Goal: Task Accomplishment & Management: Manage account settings

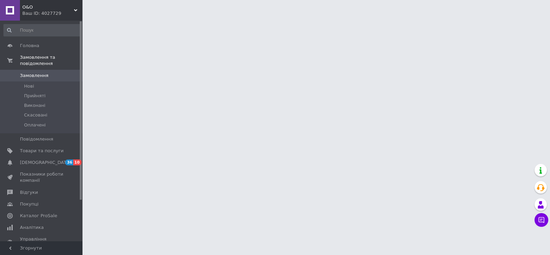
click at [32, 148] on span "Товари та послуги" at bounding box center [42, 151] width 44 height 6
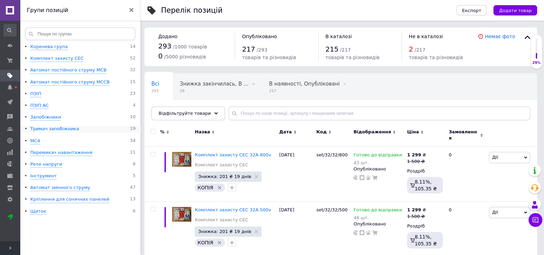
click at [41, 128] on div "Тримач запобіжника" at bounding box center [54, 129] width 49 height 7
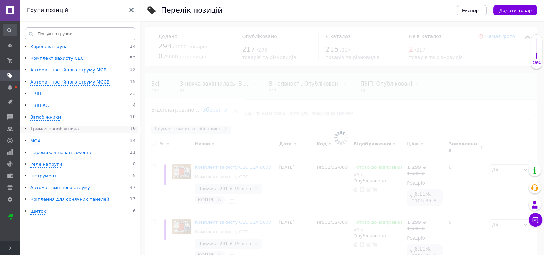
scroll to position [0, 13]
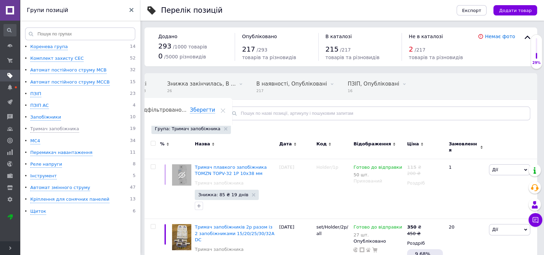
click at [201, 111] on span "Відфільтруйте товари" at bounding box center [185, 113] width 52 height 5
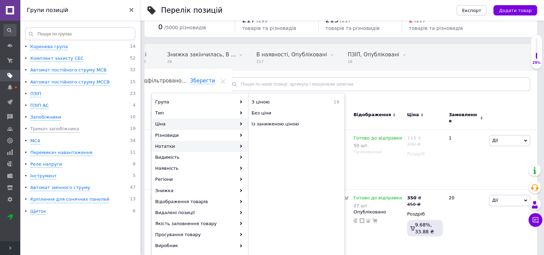
scroll to position [43, 0]
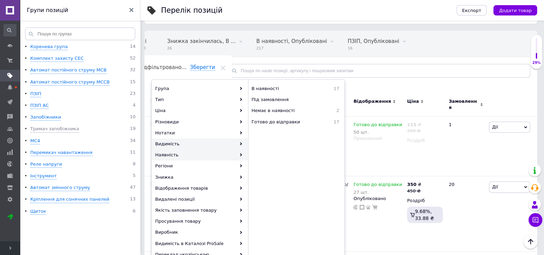
click at [223, 143] on div "Видимість" at bounding box center [200, 144] width 96 height 11
click at [287, 89] on span "Опубліковані" at bounding box center [285, 89] width 68 height 6
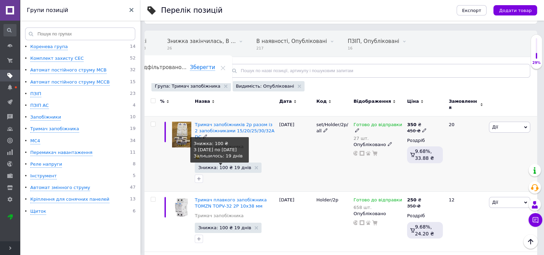
click at [228, 165] on span "Знижка: 100 ₴ 19 днів" at bounding box center [224, 167] width 53 height 4
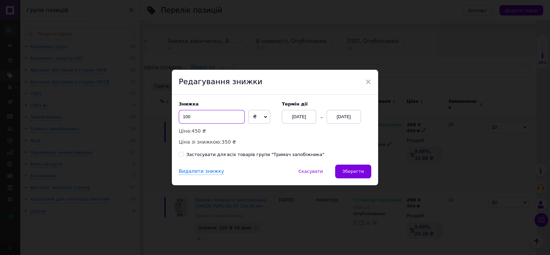
click at [213, 121] on input "100" at bounding box center [212, 117] width 66 height 14
type input "151"
click at [349, 171] on span "Зберегти" at bounding box center [354, 171] width 22 height 5
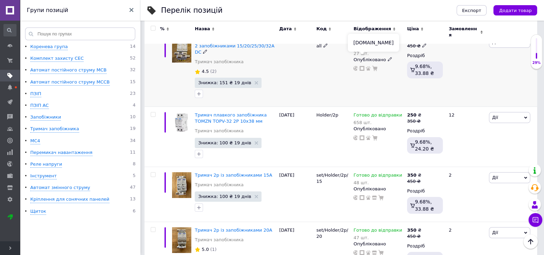
scroll to position [129, 0]
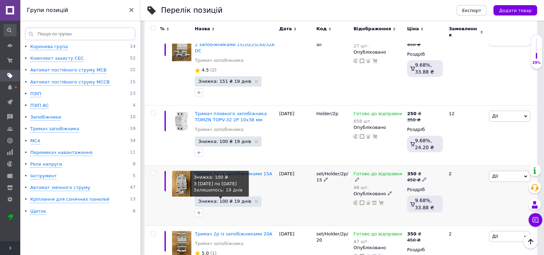
click at [231, 199] on span "Знижка: 100 ₴ 19 днів" at bounding box center [224, 201] width 53 height 4
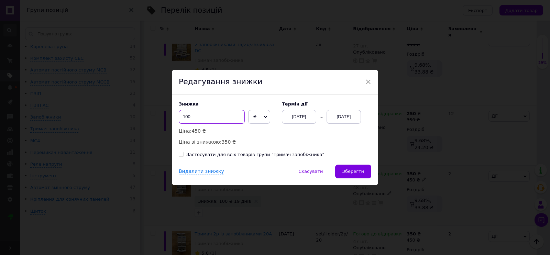
click at [200, 120] on input "100" at bounding box center [212, 117] width 66 height 14
type input "151"
click at [358, 170] on span "Зберегти" at bounding box center [354, 171] width 22 height 5
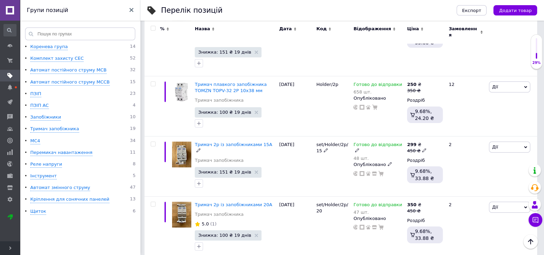
scroll to position [172, 0]
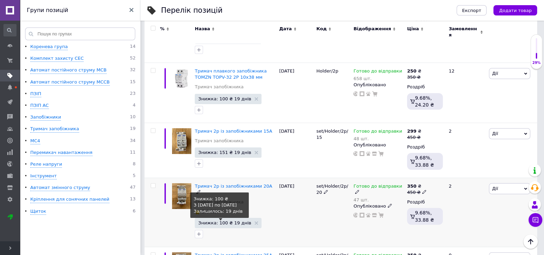
click at [226, 221] on span "Знижка: 100 ₴ 19 днів" at bounding box center [224, 223] width 53 height 4
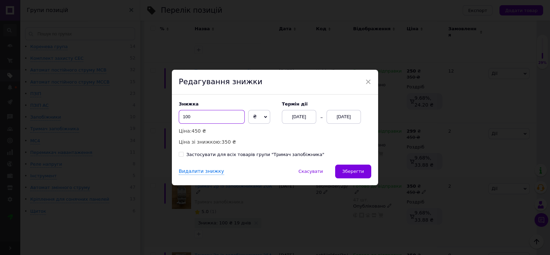
click at [208, 118] on input "100" at bounding box center [212, 117] width 66 height 14
type input "151"
click at [348, 169] on span "Зберегти" at bounding box center [354, 171] width 22 height 5
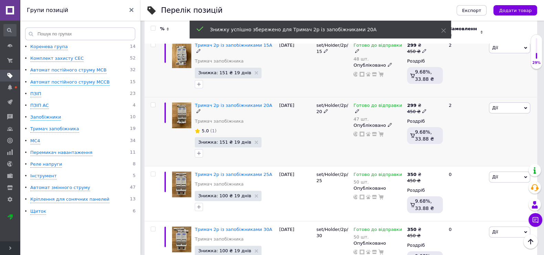
scroll to position [258, 0]
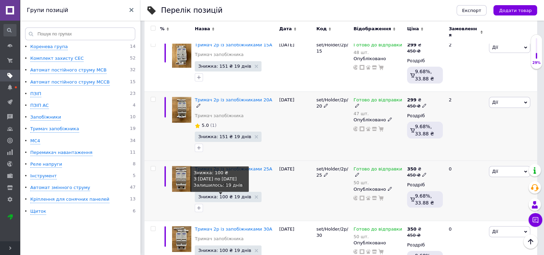
click at [225, 195] on span "Знижка: 100 ₴ 19 днів" at bounding box center [224, 197] width 53 height 4
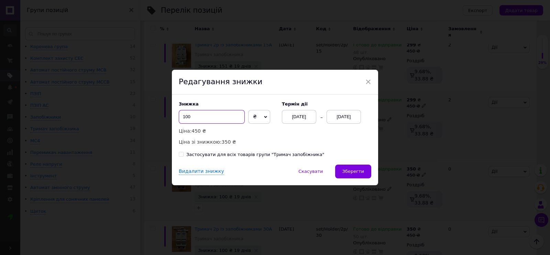
click at [224, 118] on input "100" at bounding box center [212, 117] width 66 height 14
type input "151"
click at [360, 171] on span "Зберегти" at bounding box center [354, 171] width 22 height 5
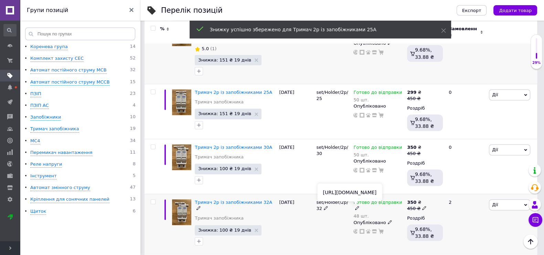
scroll to position [387, 0]
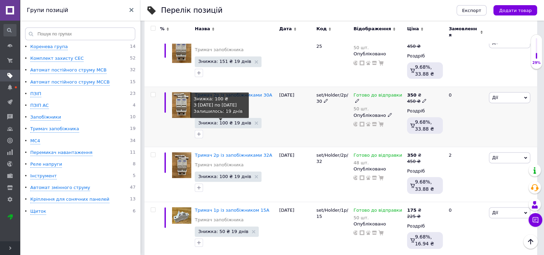
click at [219, 121] on span "Знижка: 100 ₴ 19 днів" at bounding box center [224, 123] width 53 height 4
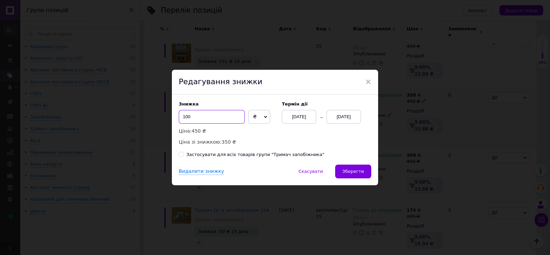
click at [220, 120] on input "100" at bounding box center [212, 117] width 66 height 14
click at [219, 118] on input "100" at bounding box center [212, 117] width 66 height 14
type input "151"
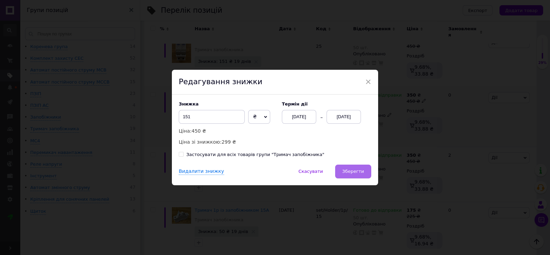
click at [360, 170] on span "Зберегти" at bounding box center [354, 171] width 22 height 5
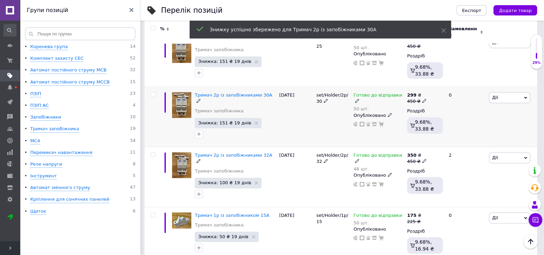
scroll to position [0, 13]
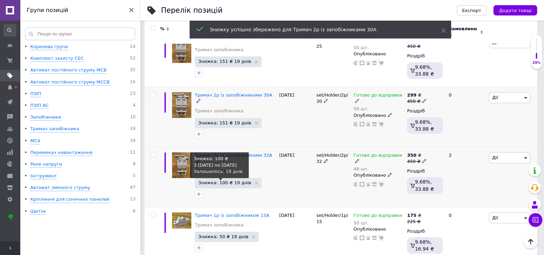
click at [217, 181] on span "Знижка: 100 ₴ 19 днів" at bounding box center [224, 183] width 53 height 4
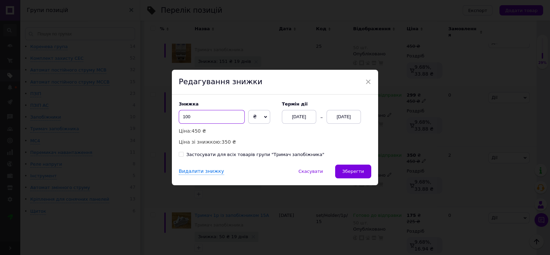
click at [235, 114] on input "100" at bounding box center [212, 117] width 66 height 14
type input "151"
click at [348, 168] on button "Зберегти" at bounding box center [353, 172] width 36 height 14
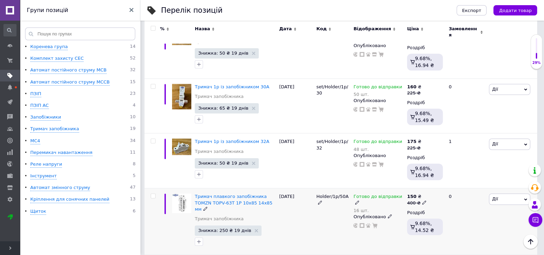
scroll to position [762, 0]
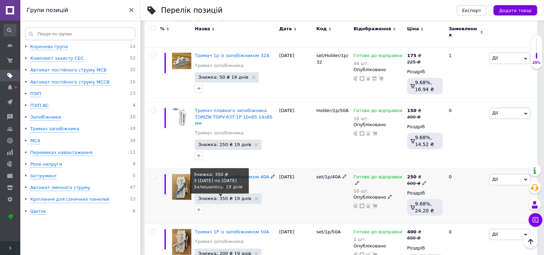
click at [224, 196] on span "Знижка: 350 ₴ 19 днів" at bounding box center [224, 198] width 53 height 4
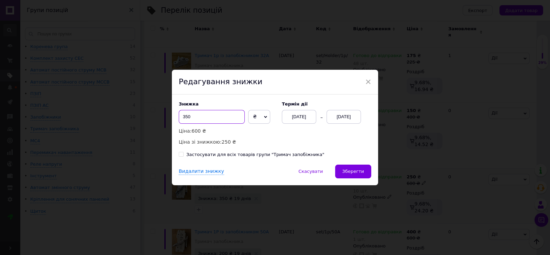
click at [224, 120] on input "350" at bounding box center [212, 117] width 66 height 14
type input "1"
type input "401"
click at [347, 171] on span "Зберегти" at bounding box center [354, 171] width 22 height 5
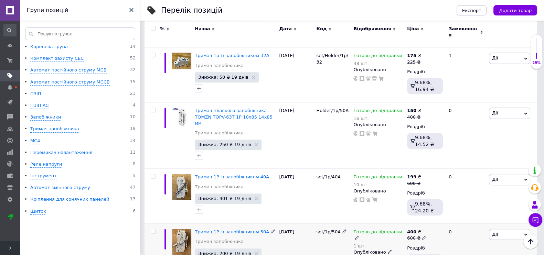
click at [388, 250] on icon at bounding box center [390, 252] width 4 height 4
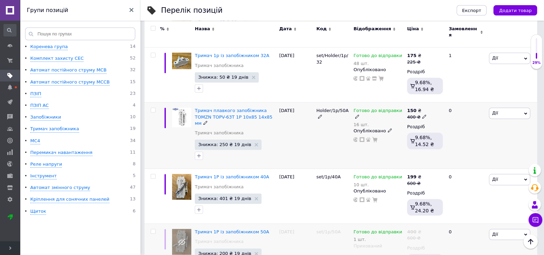
click at [388, 128] on icon at bounding box center [390, 130] width 4 height 4
click at [373, 139] on li "Прихований" at bounding box center [377, 144] width 53 height 10
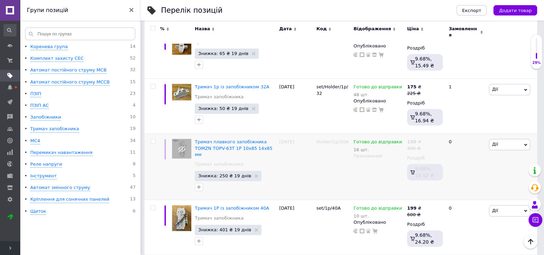
scroll to position [719, 0]
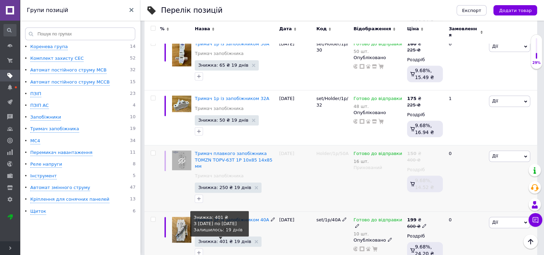
click at [232, 239] on span "Знижка: 401 ₴ 19 днів" at bounding box center [224, 241] width 53 height 4
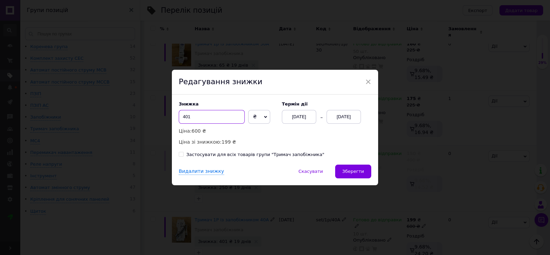
drag, startPoint x: 184, startPoint y: 117, endPoint x: 178, endPoint y: 117, distance: 5.5
click at [179, 117] on input "401" at bounding box center [212, 117] width 66 height 14
type input "301"
click at [351, 170] on span "Зберегти" at bounding box center [354, 171] width 22 height 5
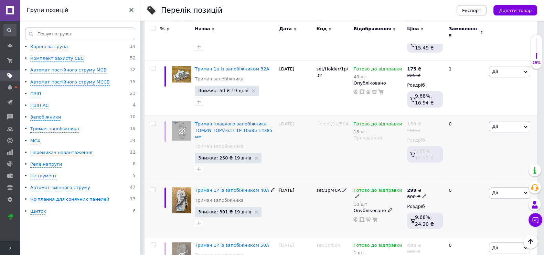
scroll to position [762, 0]
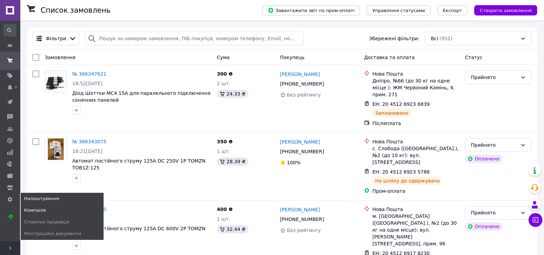
click at [35, 207] on span "Компанія" at bounding box center [35, 210] width 22 height 6
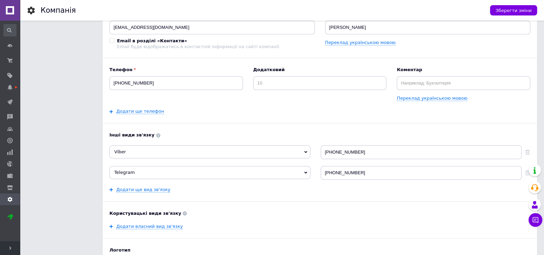
scroll to position [86, 0]
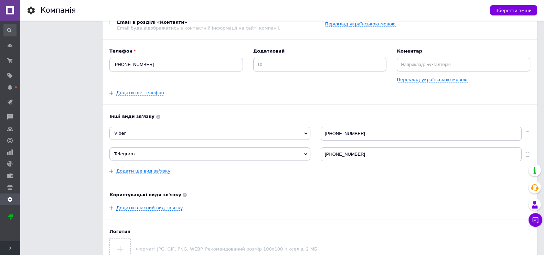
click at [157, 174] on div "Назва O&O Переклад українською мовою Email aado@cotse.net Email в розділі «Конт…" at bounding box center [319, 104] width 421 height 311
click at [155, 172] on link "Додати ще вид зв'язку" at bounding box center [143, 172] width 54 height 6
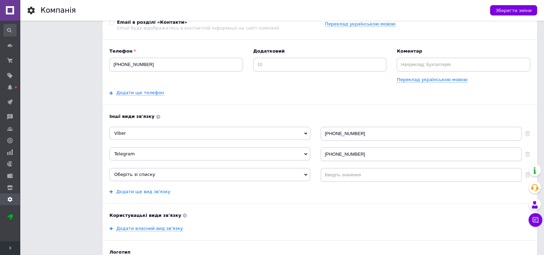
click at [155, 172] on span "Оберіть зі списку" at bounding box center [209, 174] width 201 height 13
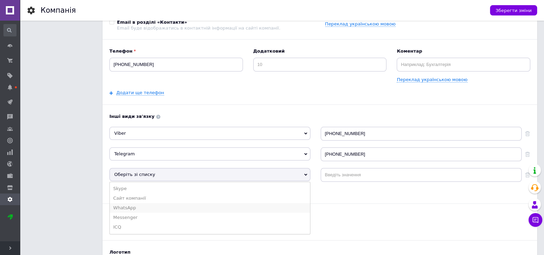
click at [142, 208] on li "WhatsApp" at bounding box center [210, 208] width 200 height 10
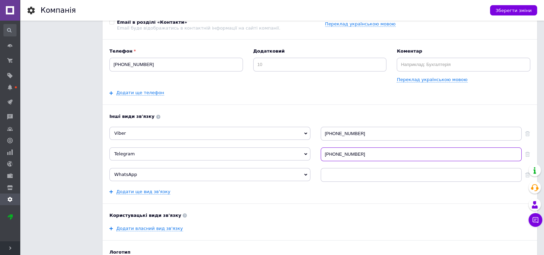
click at [358, 156] on input "+380637427881" at bounding box center [421, 155] width 201 height 14
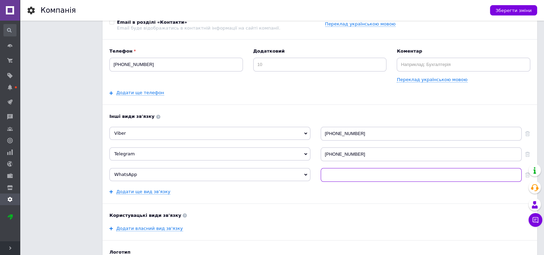
click at [357, 178] on input at bounding box center [421, 175] width 201 height 14
paste input "380637427881"
click at [324, 173] on input "380637427881" at bounding box center [421, 175] width 201 height 14
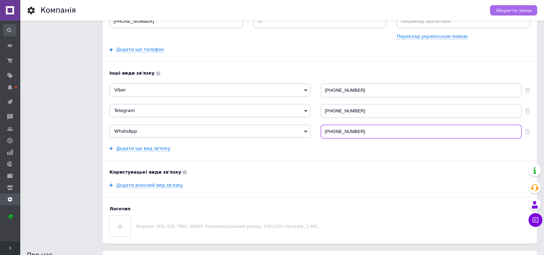
type input "+380637427881"
click at [516, 9] on span "Зберегти зміни" at bounding box center [513, 10] width 36 height 5
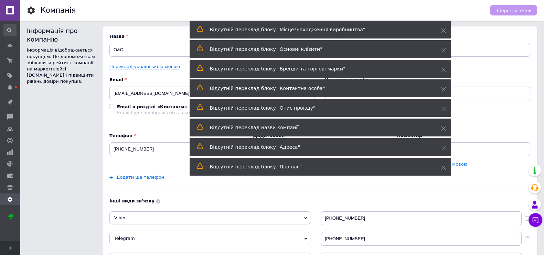
scroll to position [0, 0]
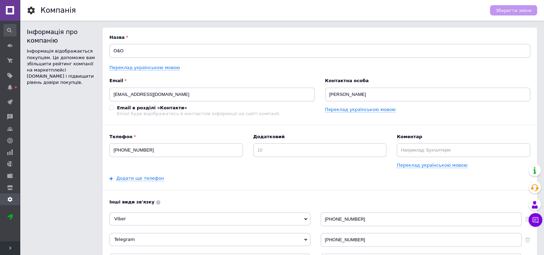
click at [15, 10] on link at bounding box center [10, 10] width 20 height 21
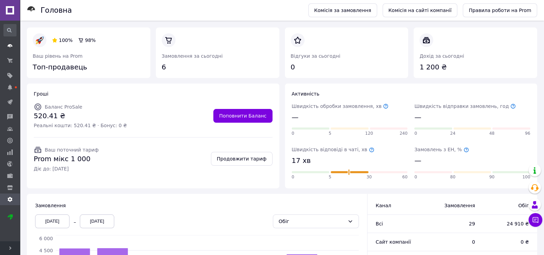
click at [12, 46] on span at bounding box center [10, 46] width 20 height 6
click at [6, 11] on link at bounding box center [10, 10] width 20 height 21
click at [463, 150] on icon at bounding box center [466, 150] width 6 height 6
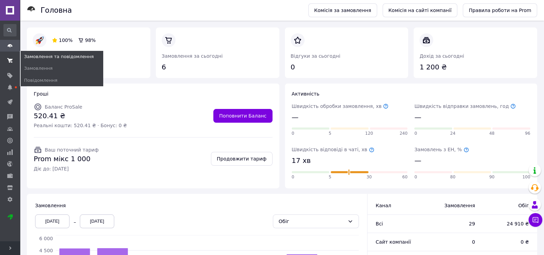
click at [12, 60] on icon at bounding box center [10, 61] width 6 height 6
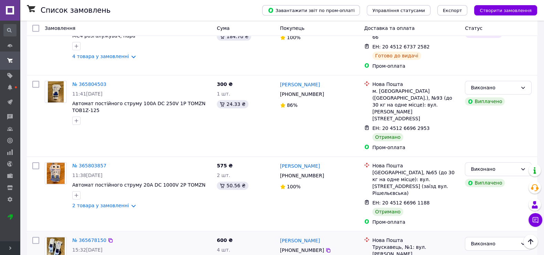
scroll to position [1075, 0]
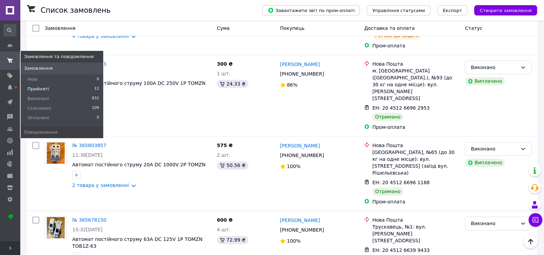
click at [36, 88] on span "Прийняті" at bounding box center [38, 89] width 21 height 6
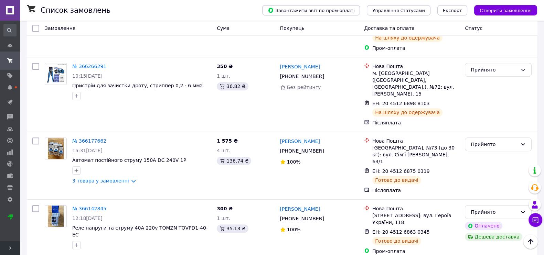
scroll to position [168, 0]
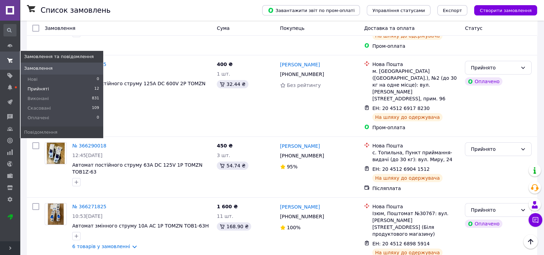
click at [35, 68] on span "Замовлення" at bounding box center [38, 68] width 29 height 6
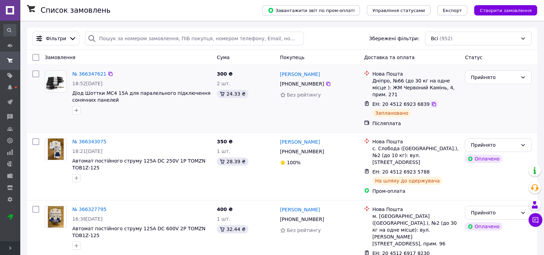
click at [431, 101] on icon at bounding box center [434, 104] width 6 height 6
click at [431, 169] on icon at bounding box center [434, 172] width 6 height 6
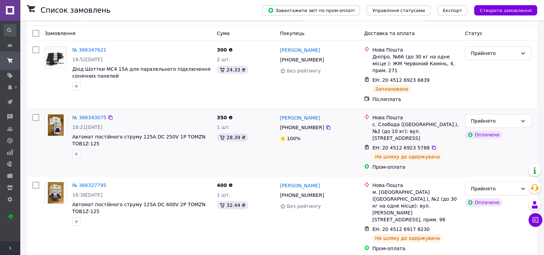
scroll to position [43, 0]
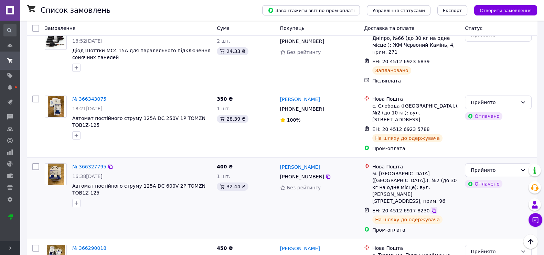
click at [431, 208] on icon at bounding box center [434, 211] width 6 height 6
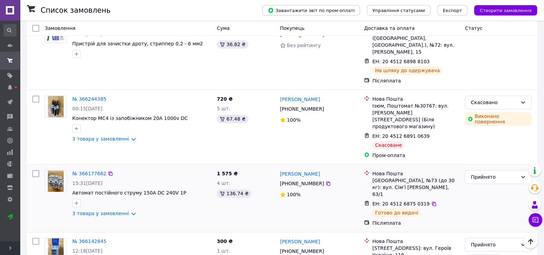
scroll to position [516, 0]
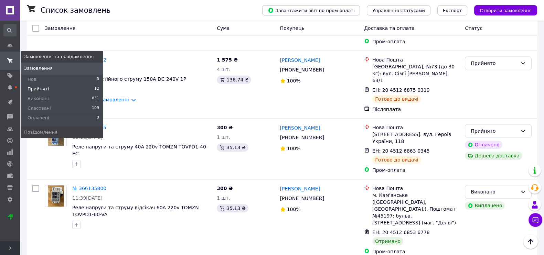
click at [32, 86] on span "Прийняті" at bounding box center [38, 89] width 21 height 6
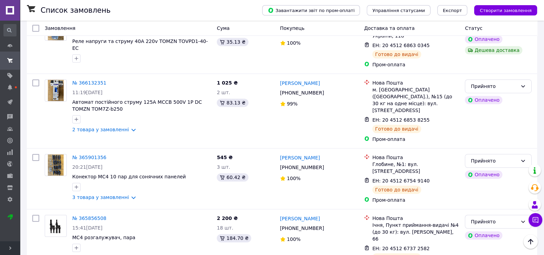
scroll to position [597, 0]
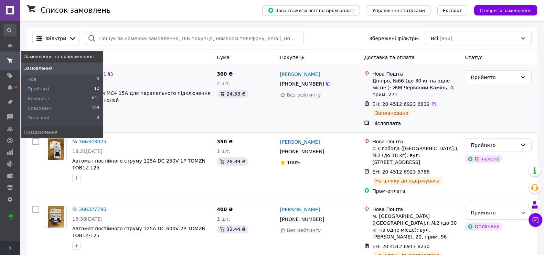
drag, startPoint x: 40, startPoint y: 87, endPoint x: 197, endPoint y: 137, distance: 164.7
click at [40, 87] on span "Прийняті" at bounding box center [38, 89] width 21 height 6
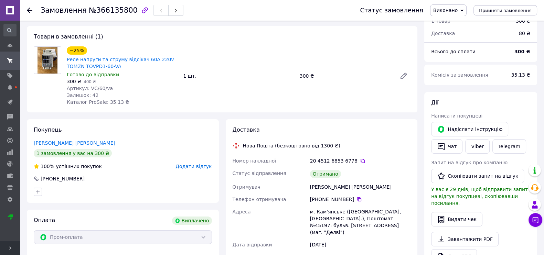
scroll to position [43, 0]
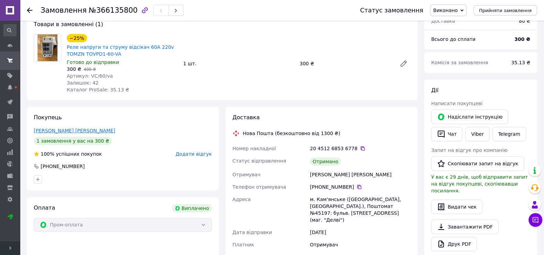
click at [45, 132] on link "[PERSON_NAME] [PERSON_NAME]" at bounding box center [75, 131] width 82 height 6
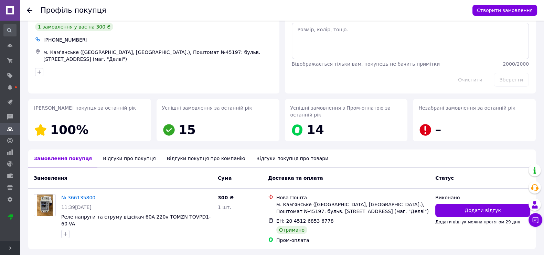
scroll to position [51, 0]
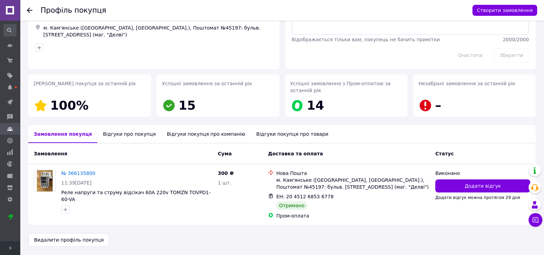
click at [31, 12] on icon at bounding box center [30, 11] width 6 height 6
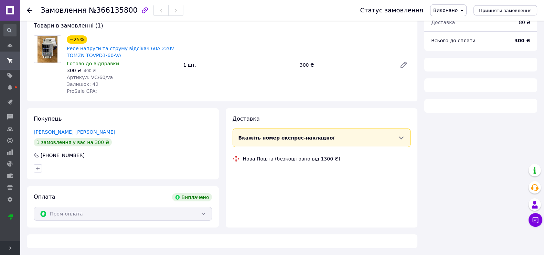
scroll to position [43, 0]
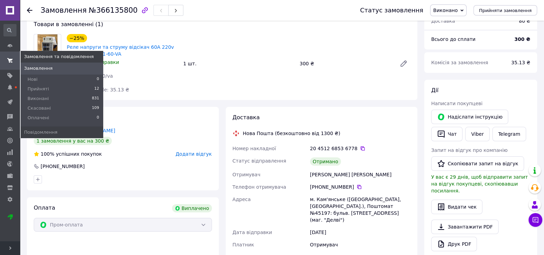
click at [12, 59] on use at bounding box center [10, 60] width 6 height 4
